Goal: Find specific page/section: Find specific page/section

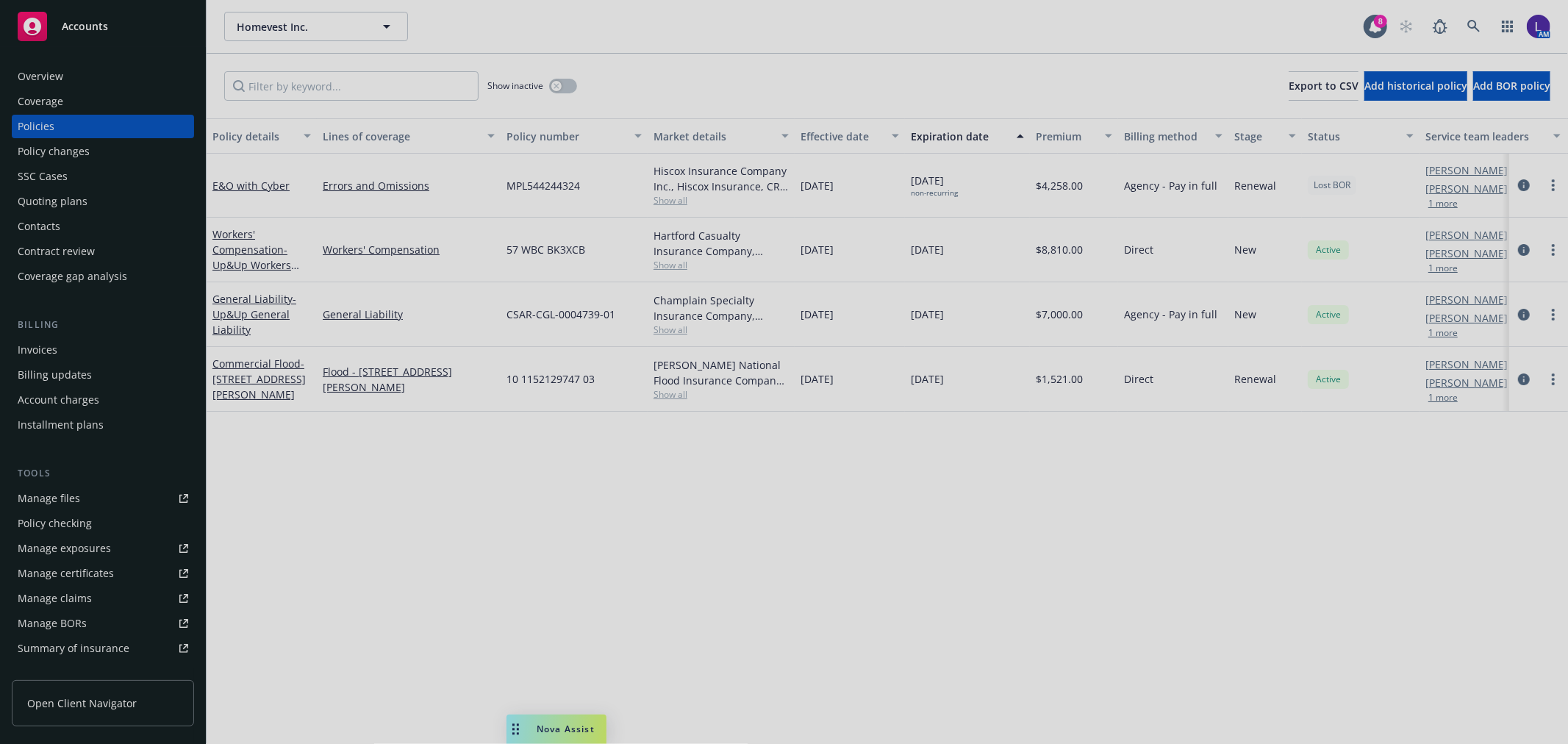
drag, startPoint x: 1487, startPoint y: 21, endPoint x: 1478, endPoint y: 23, distance: 9.2
click at [1481, 22] on div at bounding box center [784, 372] width 1568 height 744
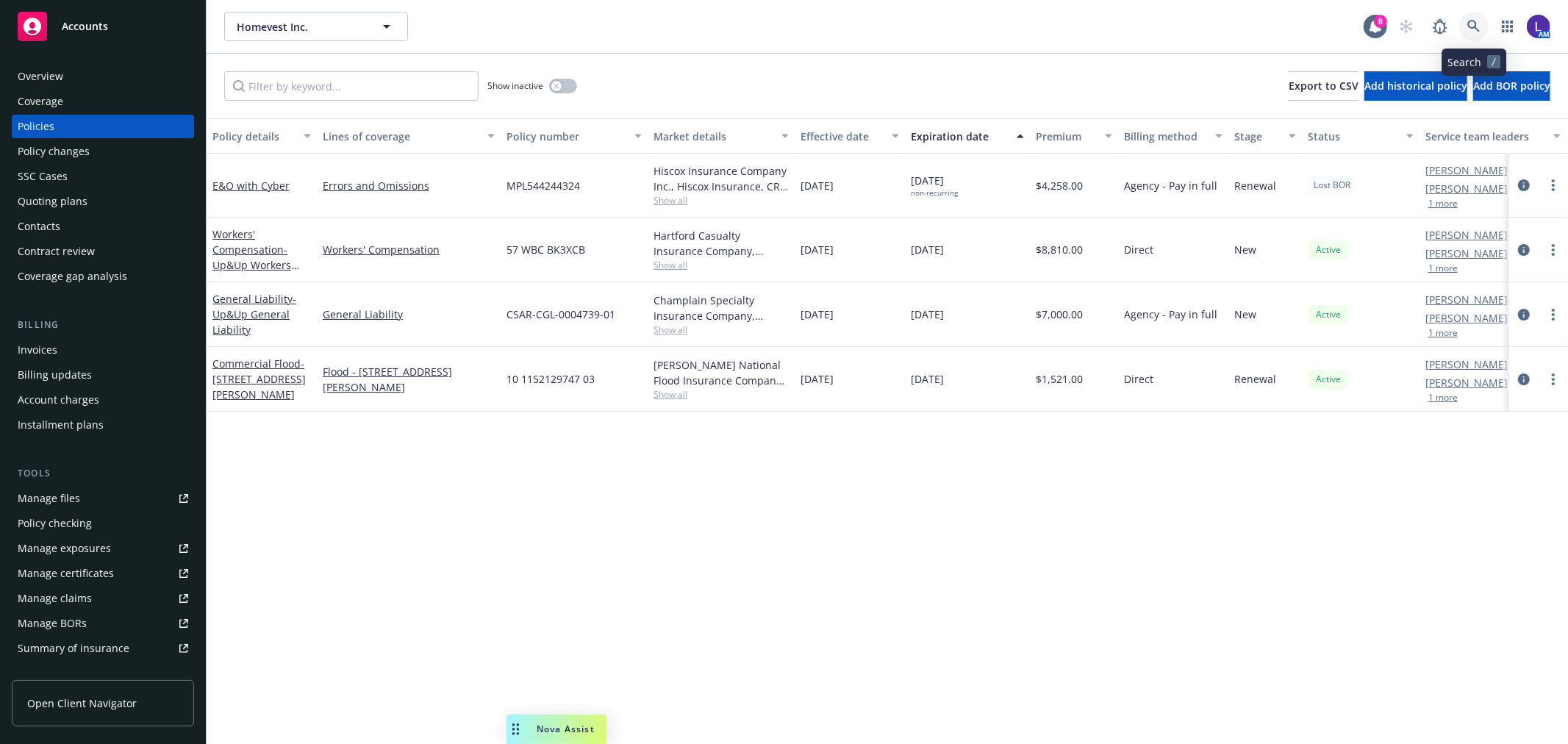
click at [1478, 23] on icon at bounding box center [1474, 27] width 13 height 13
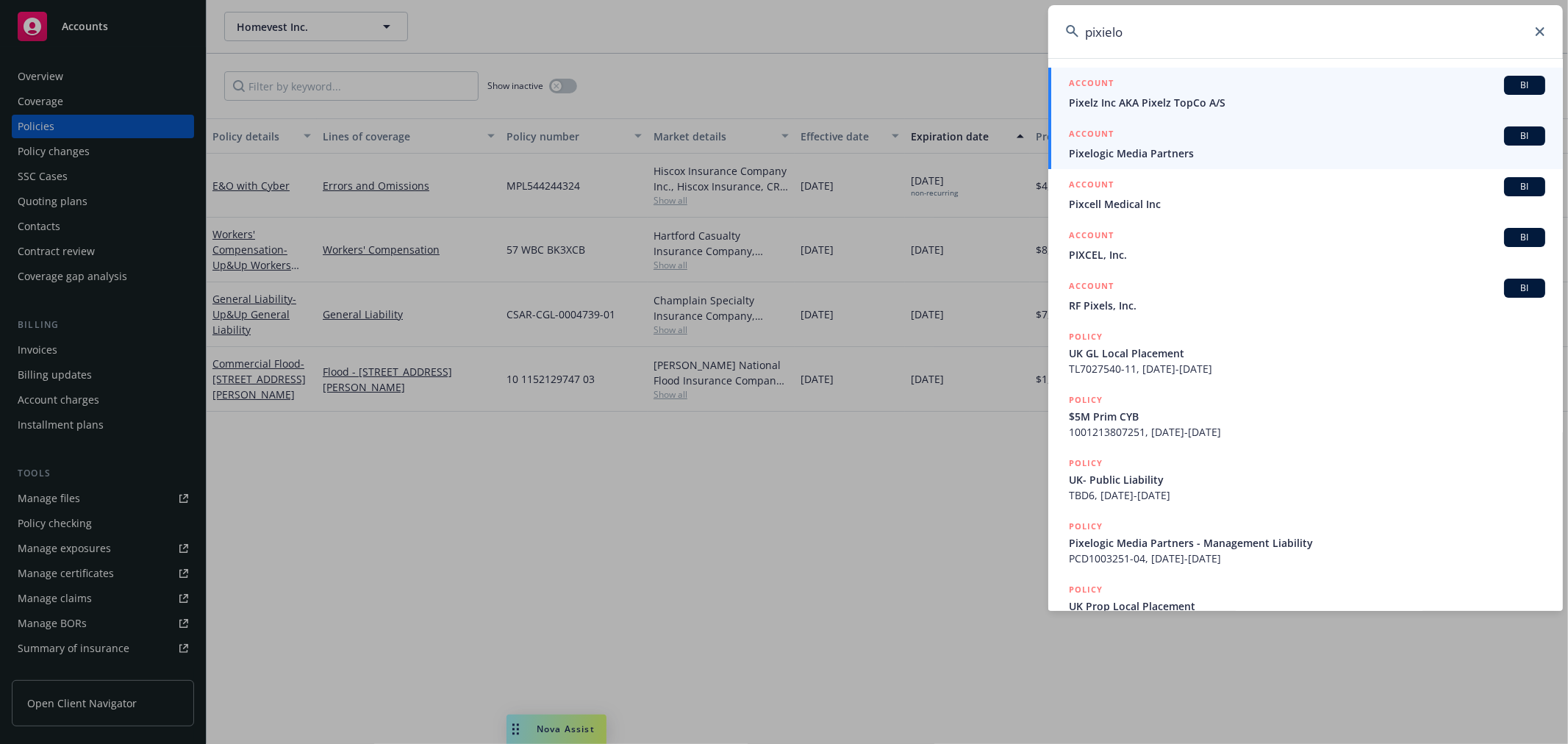
type input "pixielo"
click at [1128, 160] on span "Pixelogic Media Partners" at bounding box center [1307, 153] width 476 height 16
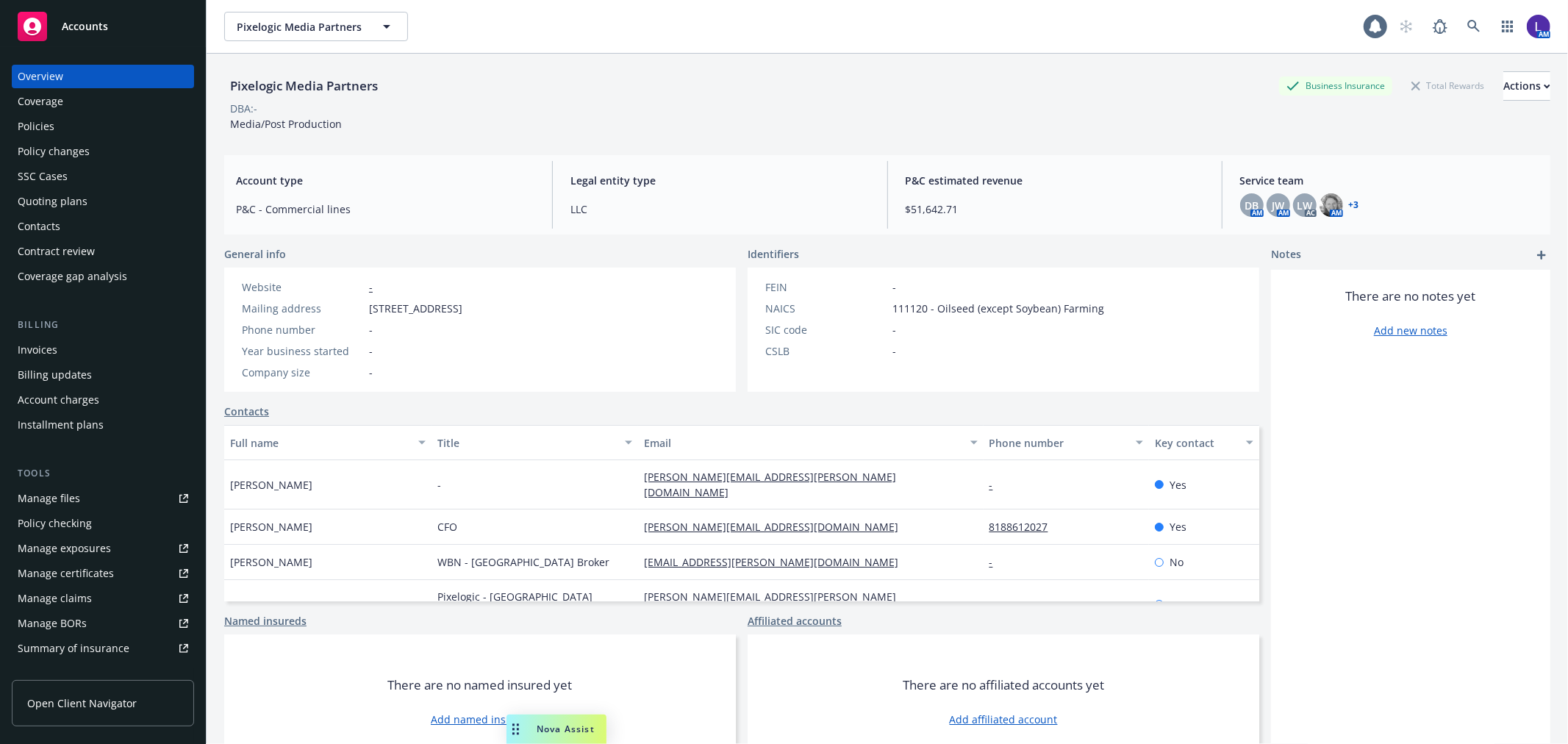
click at [76, 123] on div "Policies" at bounding box center [102, 126] width 170 height 23
